Goal: Transaction & Acquisition: Purchase product/service

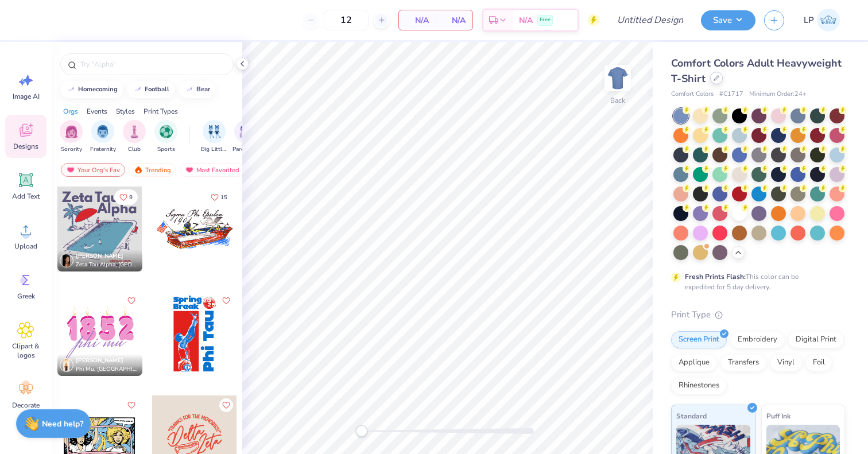
click at [719, 77] on icon at bounding box center [716, 78] width 5 height 5
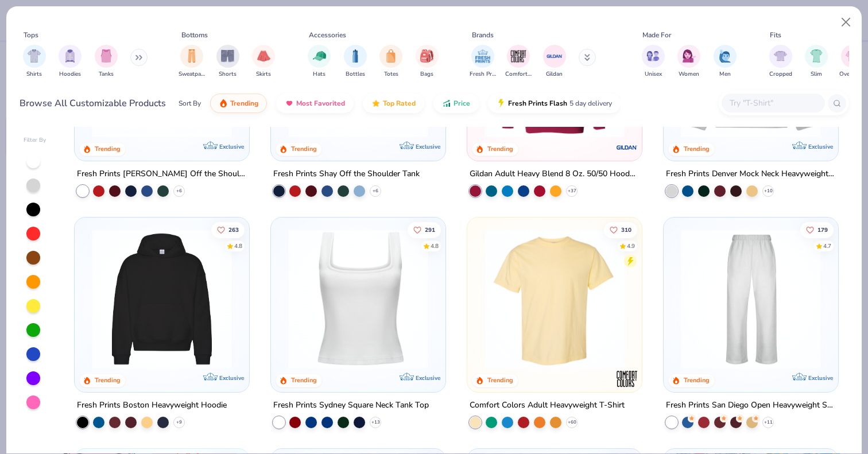
scroll to position [153, 0]
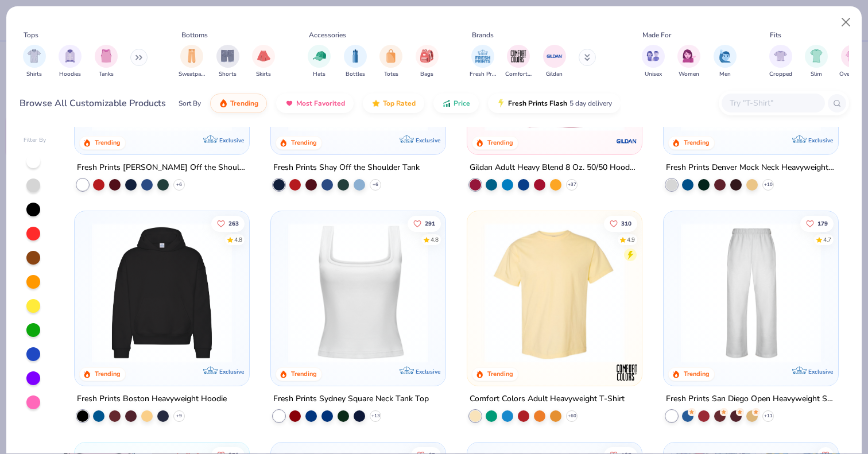
click at [754, 98] on input "text" at bounding box center [773, 102] width 88 height 13
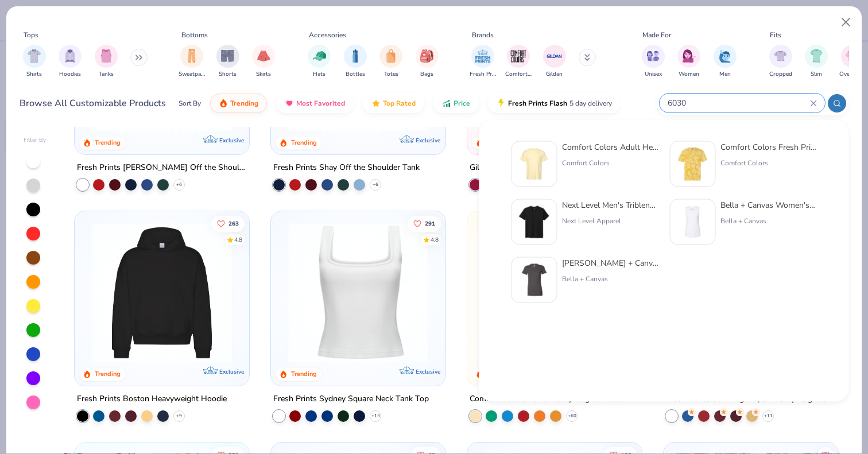
type input "6030"
click at [607, 152] on div "Comfort Colors Adult Heavyweight RS Pocket T-Shirt" at bounding box center [610, 147] width 96 height 12
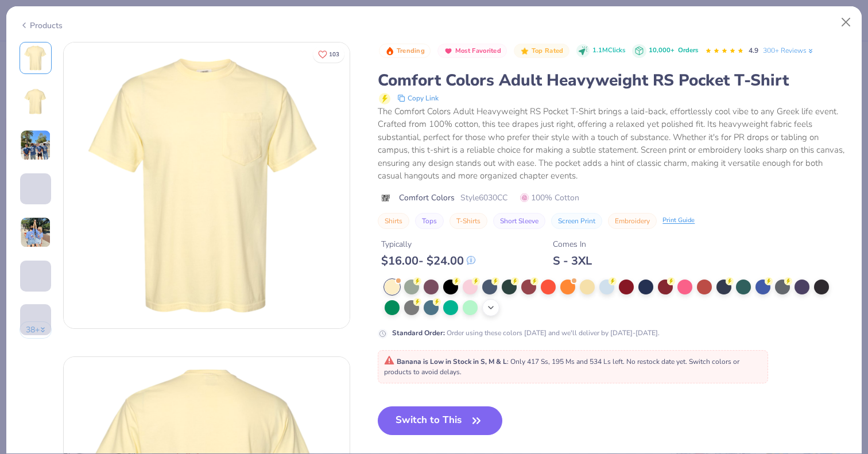
click at [494, 306] on icon at bounding box center [490, 307] width 9 height 9
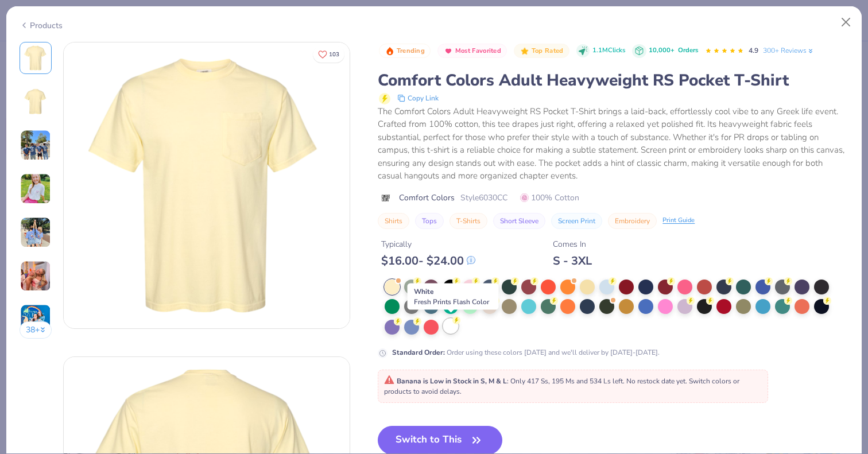
click at [456, 324] on div at bounding box center [450, 326] width 15 height 15
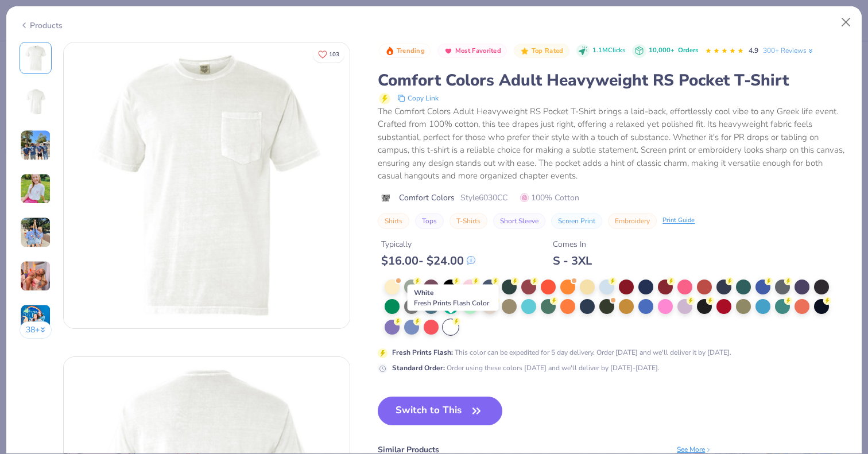
scroll to position [32, 0]
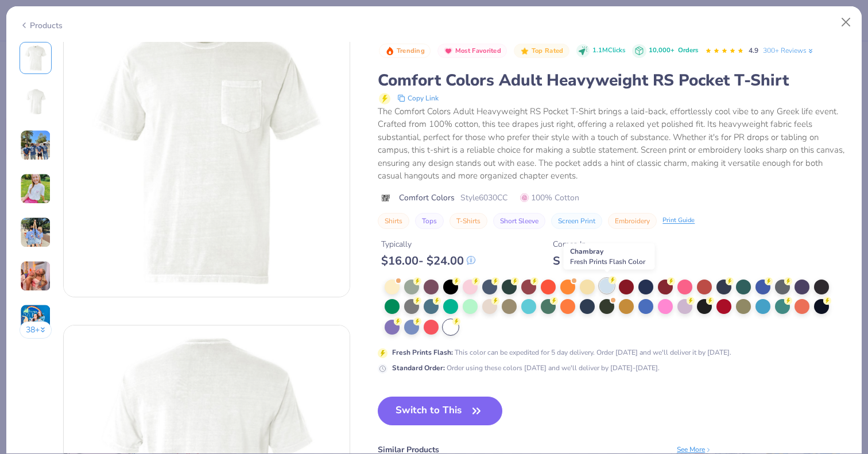
click at [608, 284] on div at bounding box center [606, 285] width 15 height 15
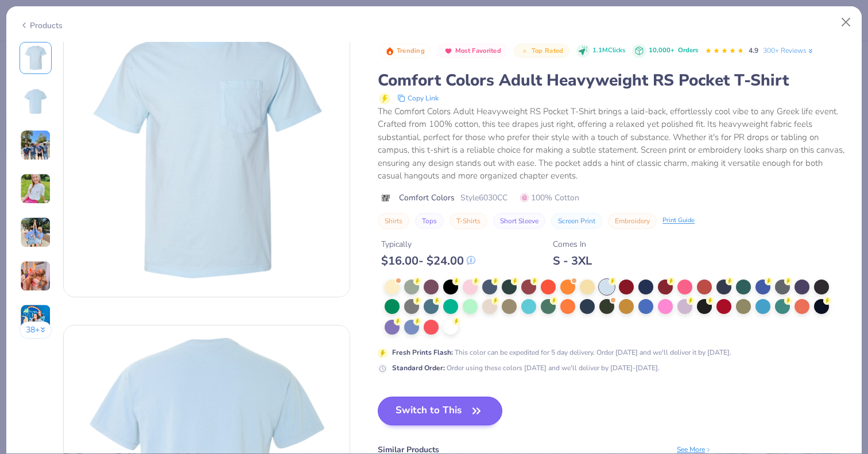
click at [451, 409] on button "Switch to This" at bounding box center [440, 411] width 125 height 29
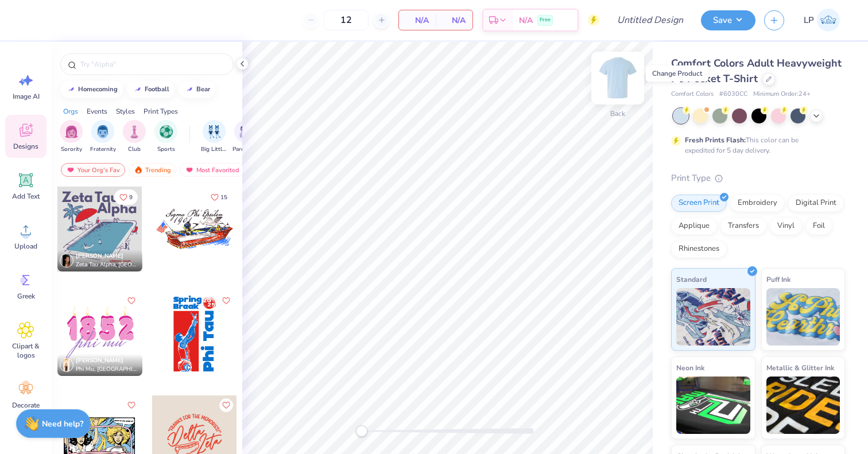
click at [627, 75] on img at bounding box center [618, 78] width 46 height 46
click at [17, 224] on div "Upload" at bounding box center [25, 236] width 41 height 43
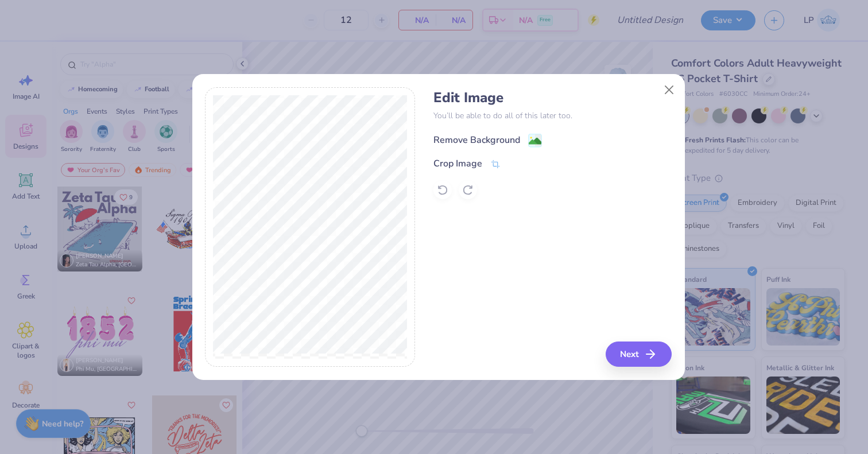
click at [535, 143] on image at bounding box center [535, 141] width 13 height 13
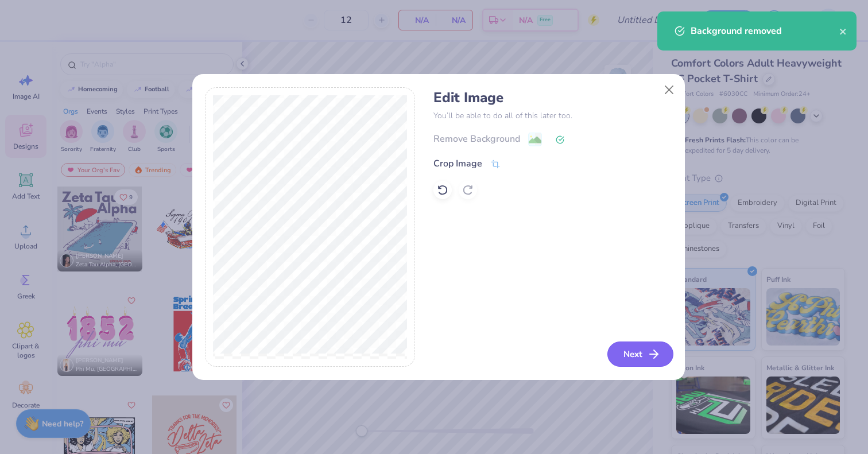
click at [629, 347] on button "Next" at bounding box center [640, 354] width 66 height 25
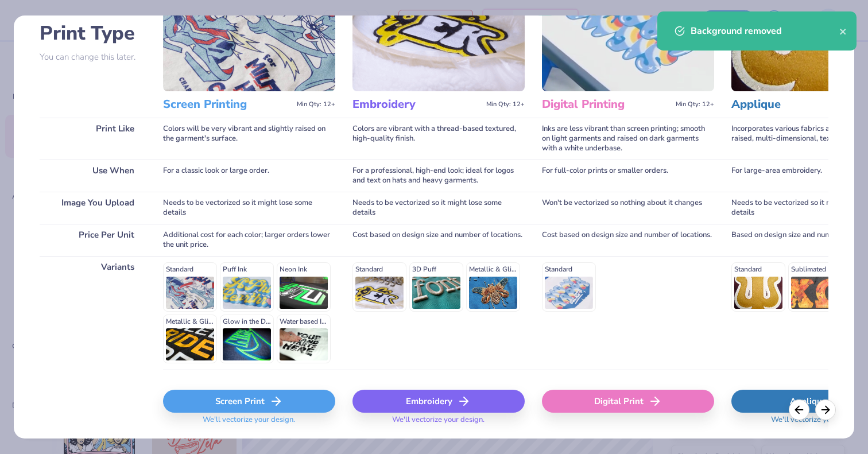
scroll to position [88, 0]
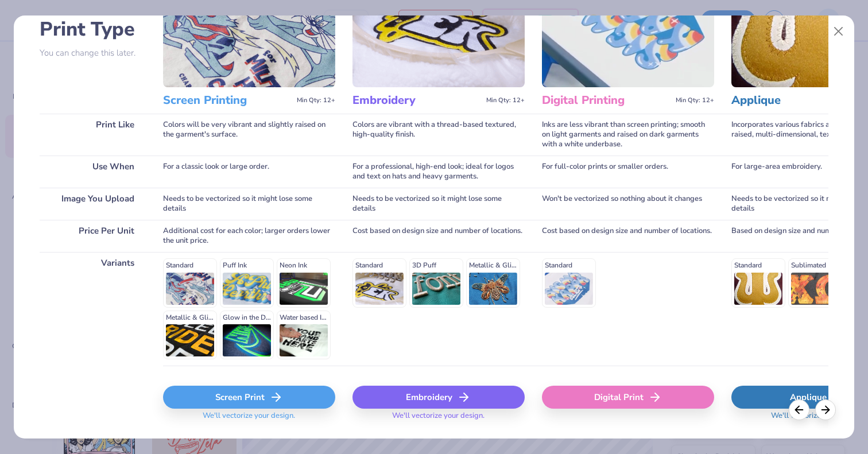
click at [277, 402] on icon at bounding box center [276, 397] width 14 height 14
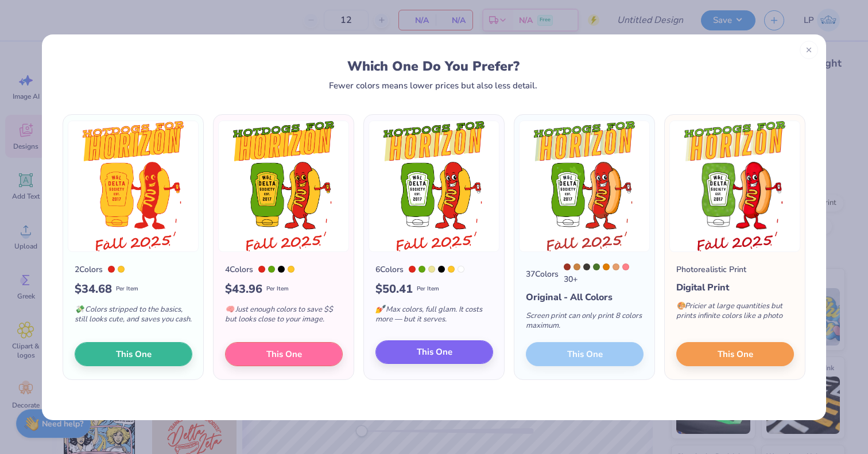
click at [411, 352] on button "This One" at bounding box center [435, 352] width 118 height 24
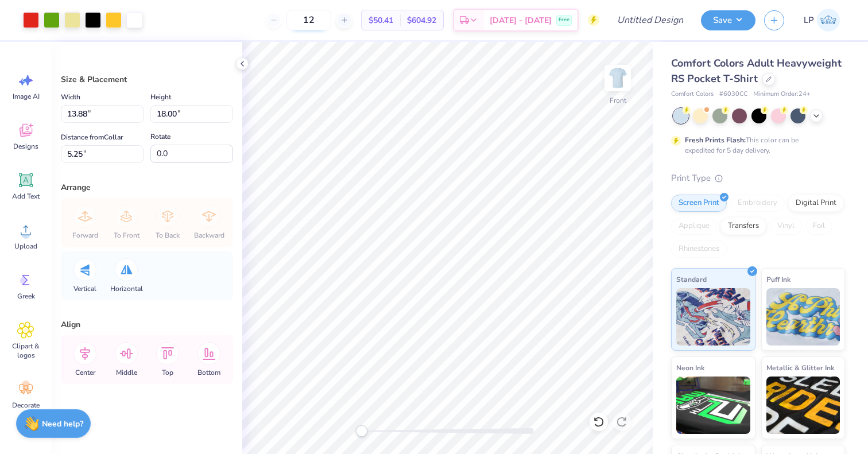
click at [327, 14] on input "12" at bounding box center [309, 20] width 45 height 21
click at [325, 20] on input "100" at bounding box center [302, 20] width 45 height 21
click at [325, 20] on input "150" at bounding box center [302, 20] width 45 height 21
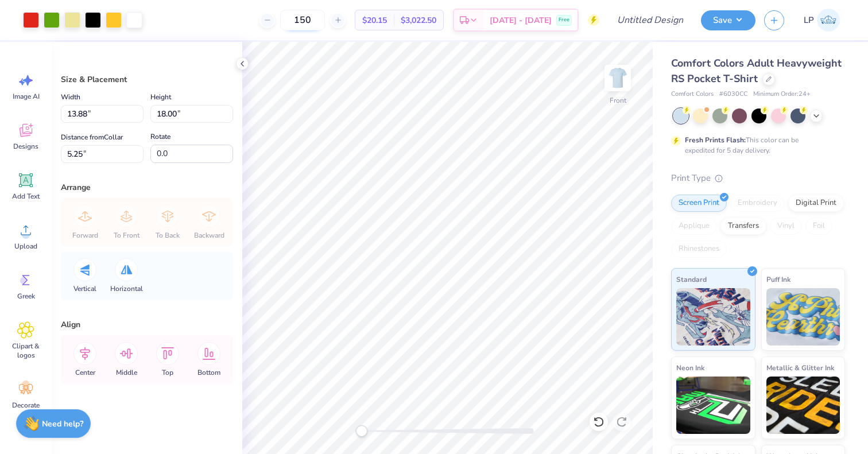
click at [325, 20] on input "150" at bounding box center [302, 20] width 45 height 21
type input "125"
click at [67, 20] on div at bounding box center [72, 19] width 16 height 16
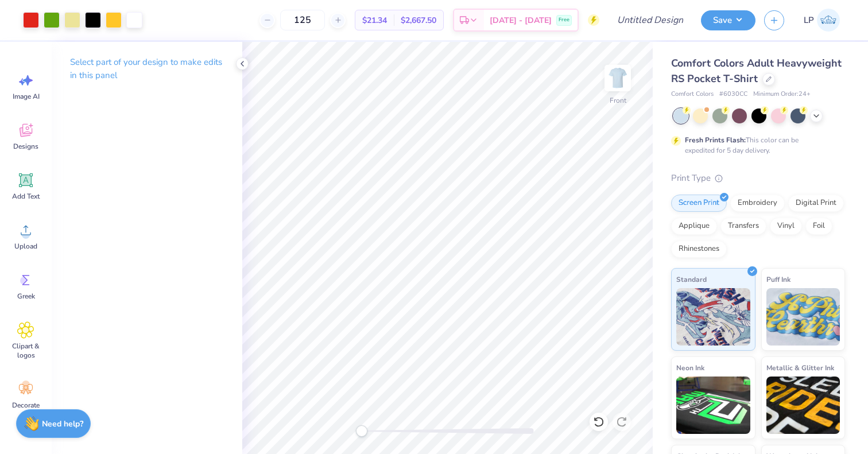
click at [409, 430] on div at bounding box center [448, 431] width 172 height 6
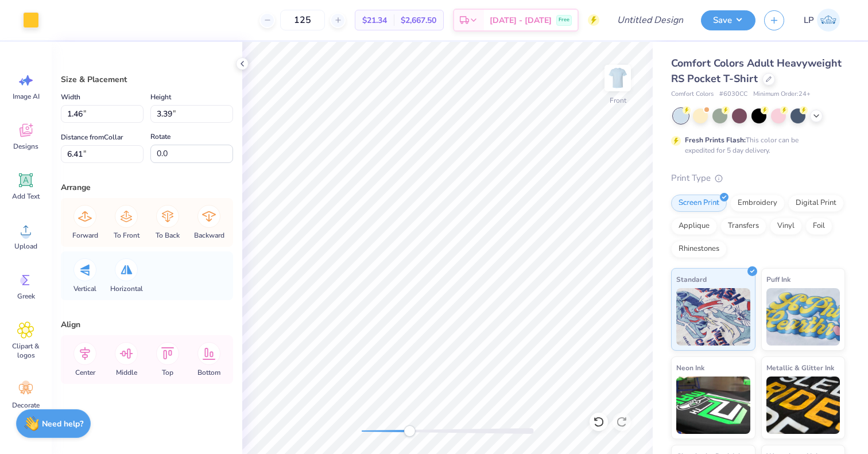
type input "1.11"
type input "3.47"
type input "6.45"
click at [28, 23] on div at bounding box center [31, 19] width 16 height 16
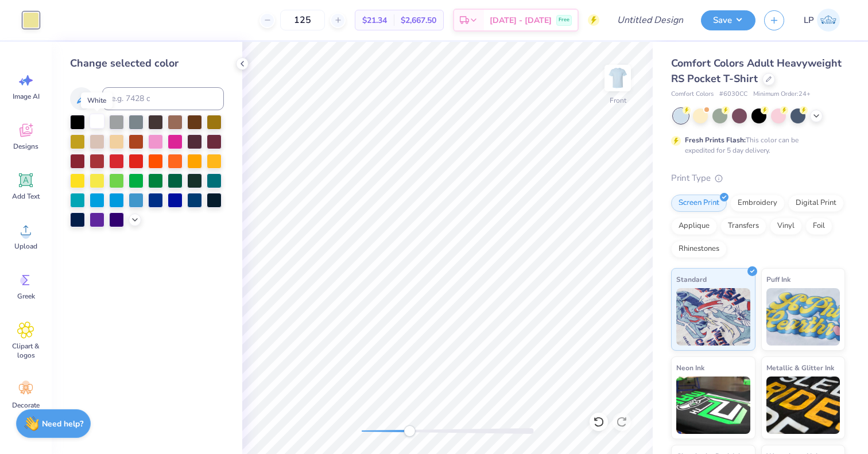
click at [94, 126] on div at bounding box center [97, 121] width 15 height 15
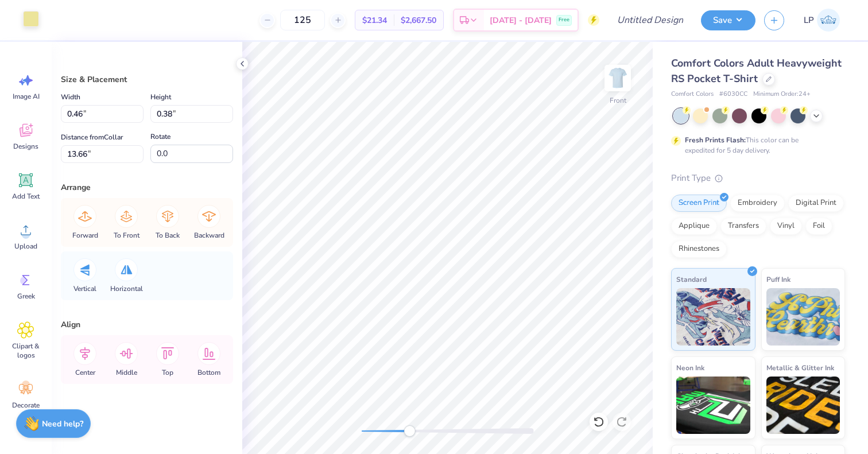
click at [30, 18] on div at bounding box center [31, 19] width 16 height 16
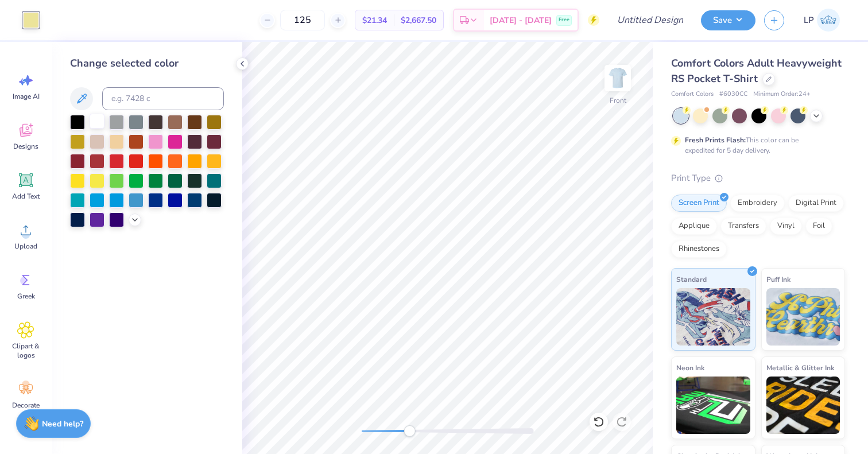
click at [96, 124] on div at bounding box center [97, 121] width 15 height 15
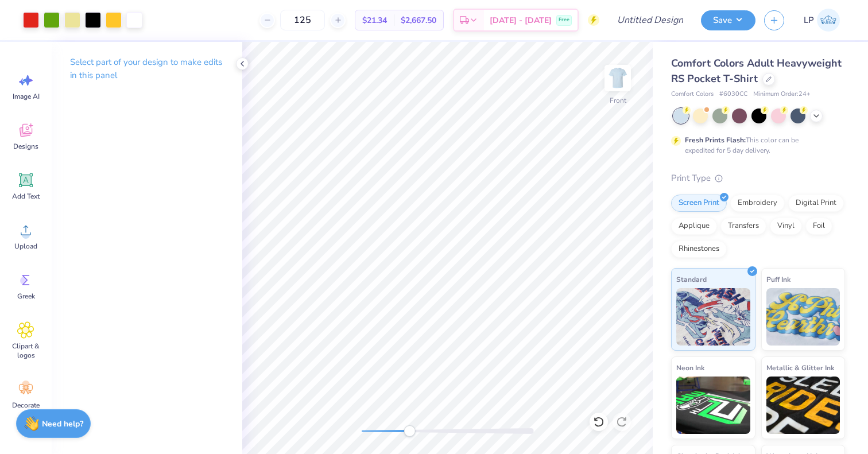
click at [375, 428] on div at bounding box center [448, 431] width 172 height 6
click at [246, 65] on icon at bounding box center [242, 63] width 9 height 9
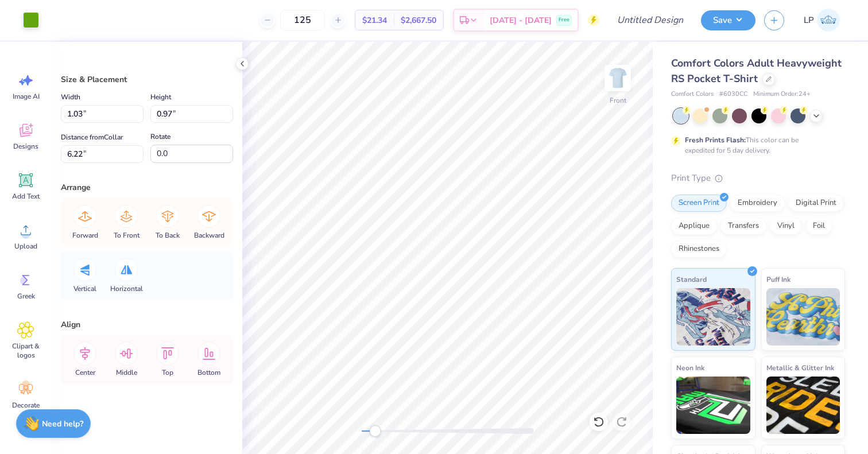
click at [235, 99] on div "Size & Placement Width 1.03 1.03 " Height 0.97 0.97 " Distance from Collar 6.22…" at bounding box center [147, 248] width 191 height 412
drag, startPoint x: 373, startPoint y: 429, endPoint x: 362, endPoint y: 429, distance: 10.3
click at [362, 429] on div "Accessibility label" at bounding box center [361, 430] width 11 height 11
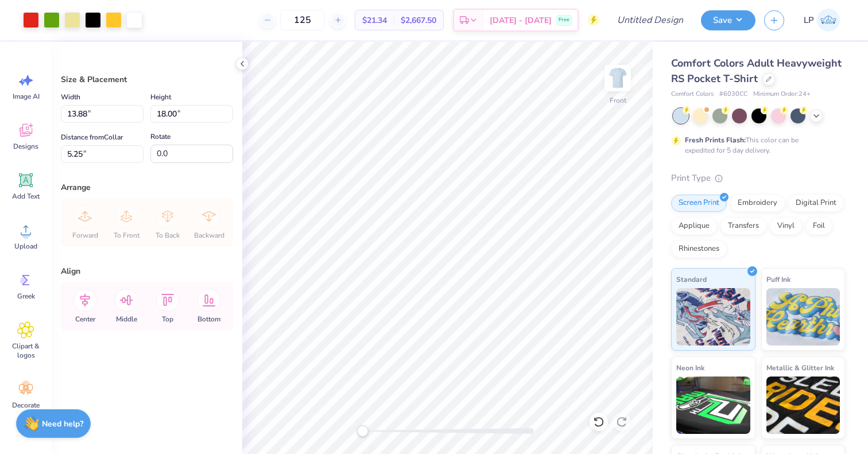
type input "12.31"
type input "15.96"
type input "3.00"
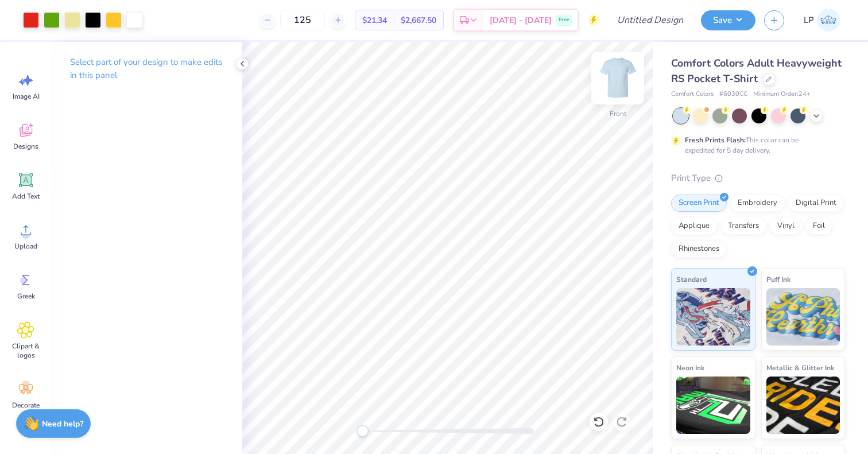
click at [617, 79] on img at bounding box center [618, 78] width 46 height 46
click at [614, 86] on img at bounding box center [618, 78] width 46 height 46
click at [647, 15] on input "Design Title" at bounding box center [664, 20] width 56 height 23
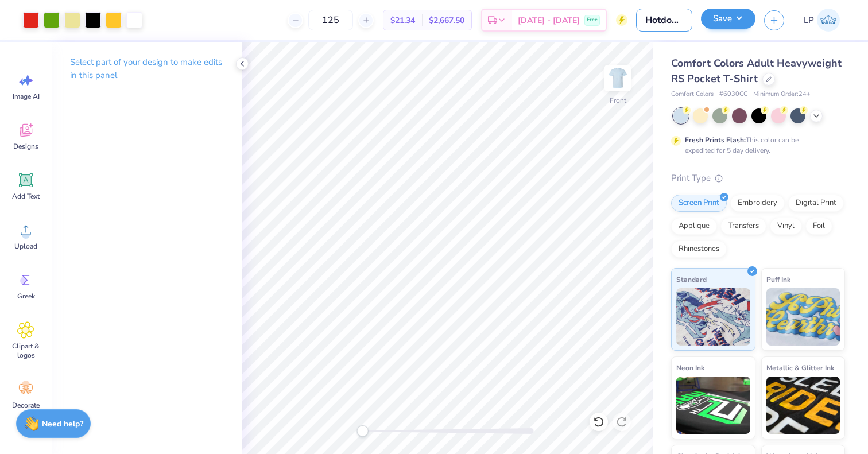
type input "Hotdogs for Horizon"
click at [724, 19] on button "Save" at bounding box center [728, 19] width 55 height 20
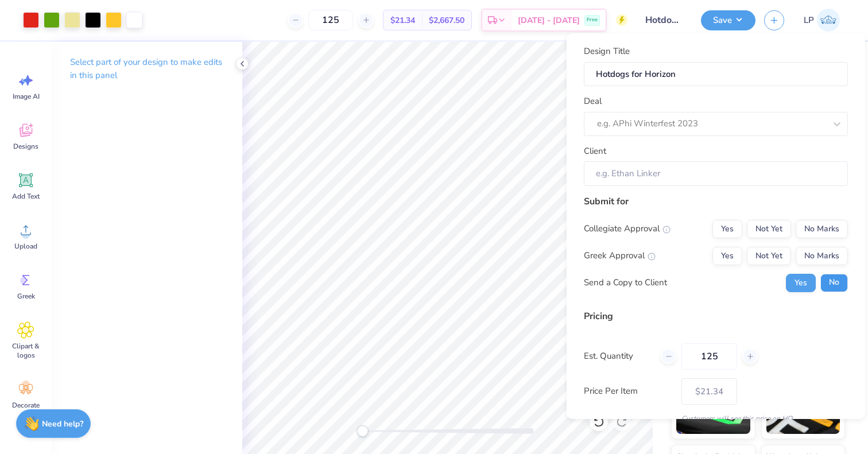
click at [829, 281] on button "No" at bounding box center [834, 283] width 28 height 18
click at [826, 257] on button "No Marks" at bounding box center [822, 256] width 52 height 18
click at [825, 227] on button "No Marks" at bounding box center [822, 229] width 52 height 18
type input "$21.34"
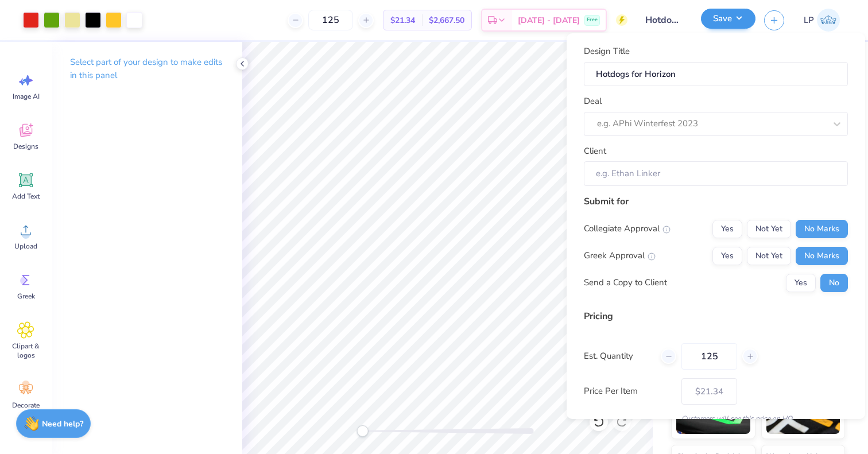
click at [723, 14] on button "Save" at bounding box center [728, 19] width 55 height 20
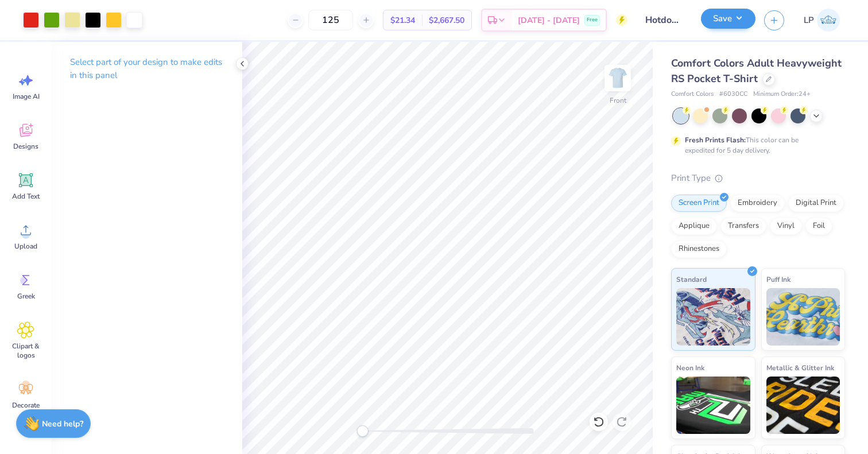
click at [730, 14] on button "Save" at bounding box center [728, 19] width 55 height 20
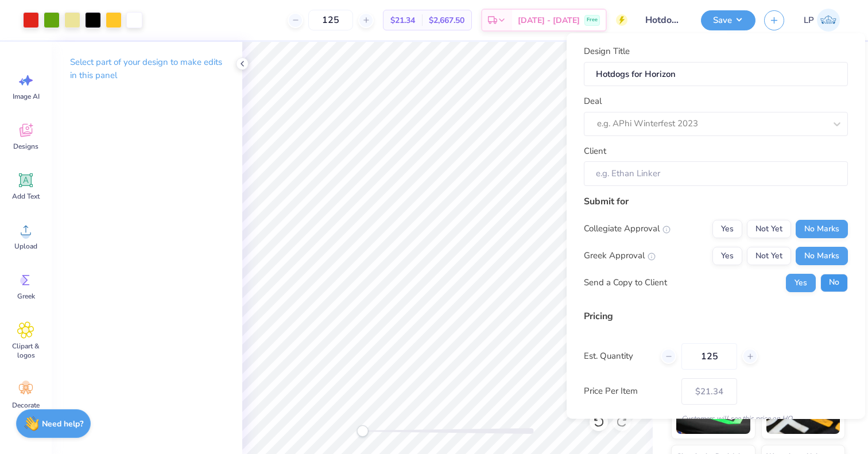
click at [829, 281] on button "No" at bounding box center [834, 282] width 28 height 18
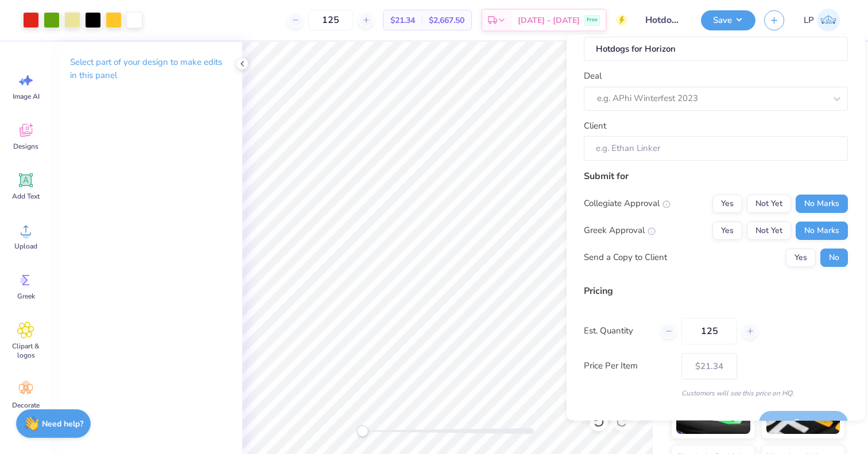
scroll to position [0, 0]
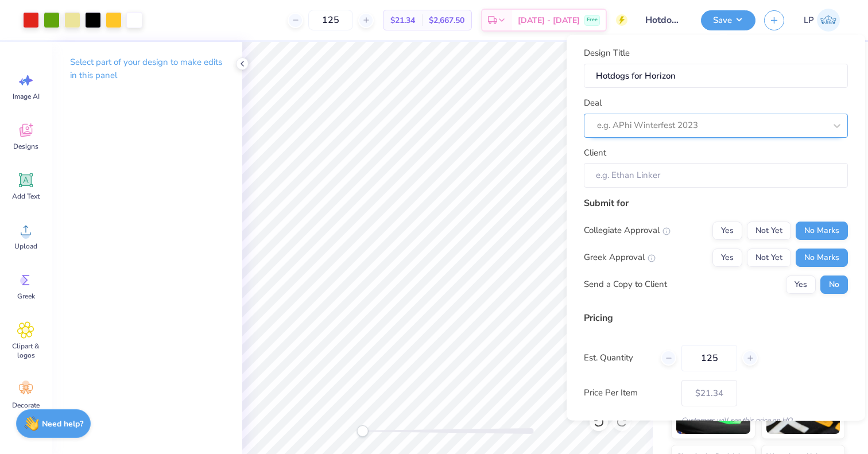
click at [653, 121] on div "e.g. APhi Winterfest 2023" at bounding box center [711, 125] width 229 height 13
click at [641, 152] on div "(W&L) Delta Society - Hotdogs for Horizon" at bounding box center [716, 155] width 255 height 19
type input "hot"
type input "[PERSON_NAME]"
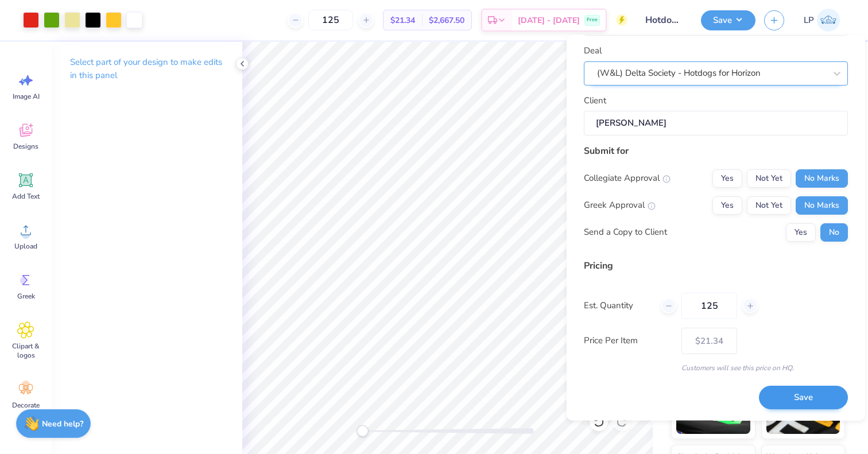
click at [772, 388] on button "Save" at bounding box center [803, 398] width 89 height 24
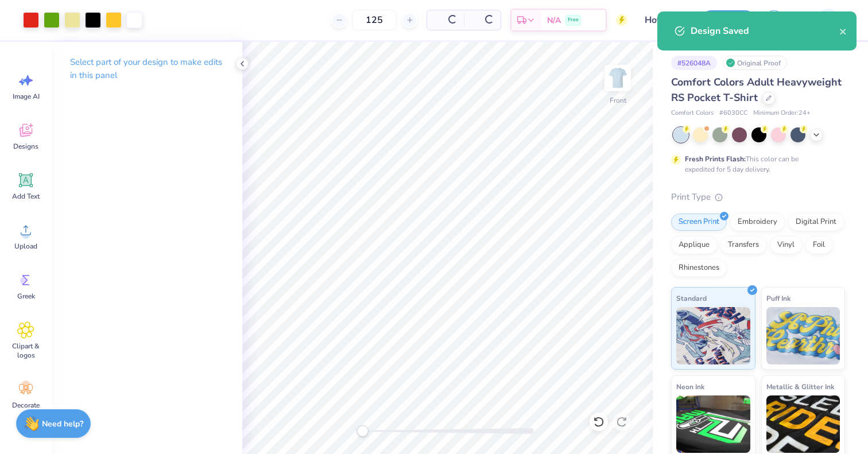
type input "$21.34"
